Goal: Transaction & Acquisition: Purchase product/service

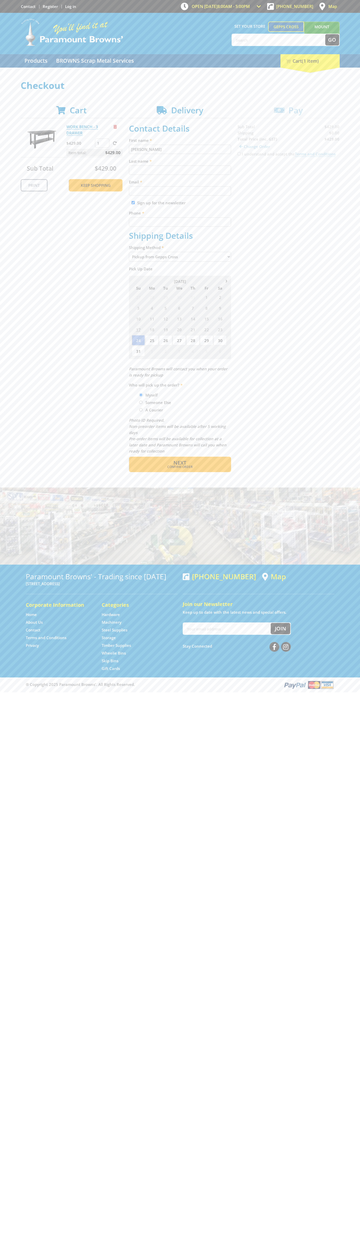
type input "[PERSON_NAME]"
type input "[EMAIL_ADDRESS][DOMAIN_NAME]"
type input "0293744000"
click at [180, 463] on span "Next" at bounding box center [179, 462] width 13 height 7
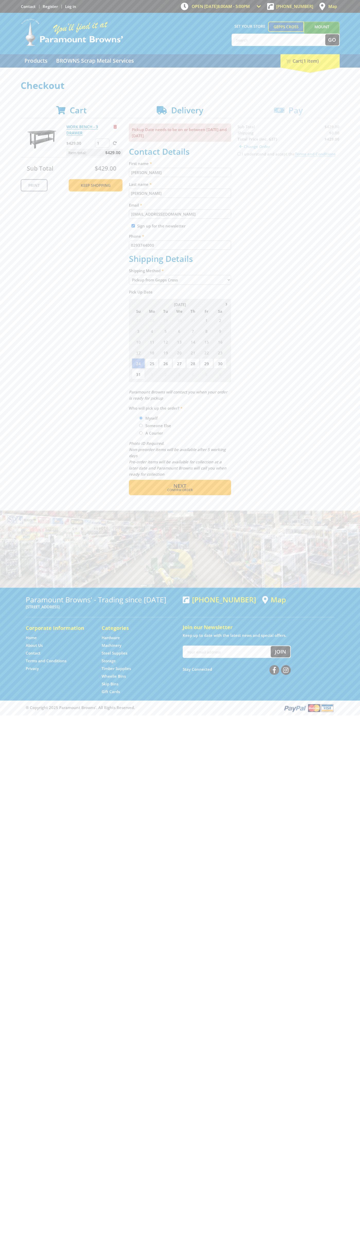
type input "[PERSON_NAME]"
click at [180, 490] on span "Confirm order" at bounding box center [180, 490] width 80 height 3
click at [180, 486] on span "Next" at bounding box center [179, 486] width 13 height 7
